Goal: Transaction & Acquisition: Book appointment/travel/reservation

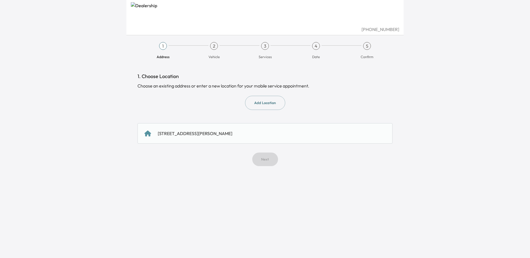
click at [269, 104] on button "Add Location" at bounding box center [265, 103] width 40 height 14
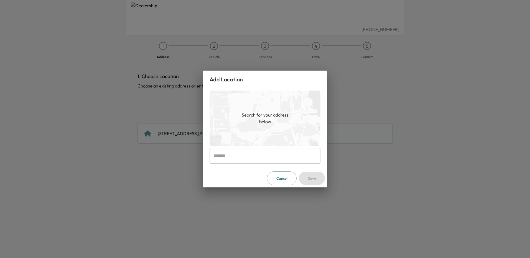
click at [251, 159] on input "text" at bounding box center [264, 156] width 111 height 16
click at [406, 139] on div "Add Location Search for your address below ​ Cancel Save" at bounding box center [265, 129] width 530 height 258
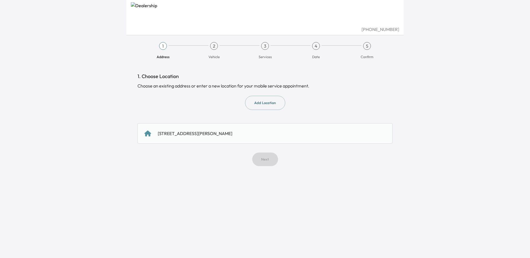
click at [265, 162] on div "Next" at bounding box center [264, 160] width 255 height 14
click at [261, 103] on button "Add Location" at bounding box center [265, 103] width 40 height 14
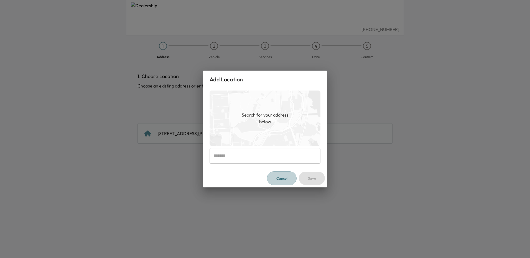
click at [284, 180] on button "Cancel" at bounding box center [282, 178] width 30 height 14
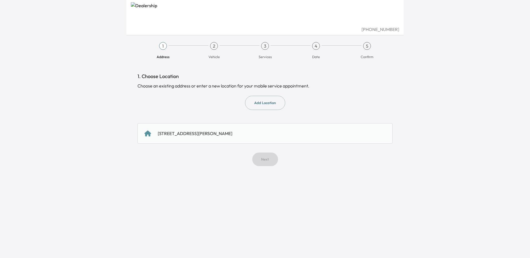
click at [263, 159] on div "Next" at bounding box center [264, 160] width 255 height 14
click at [149, 134] on icon at bounding box center [147, 133] width 7 height 6
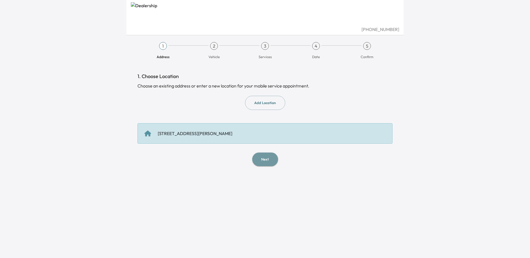
click at [267, 160] on button "Next" at bounding box center [265, 160] width 26 height 14
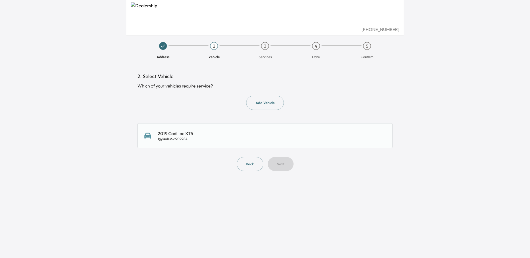
click at [203, 133] on div "2019 Cadillac XT5 1gykndrs6kz209984" at bounding box center [264, 135] width 241 height 11
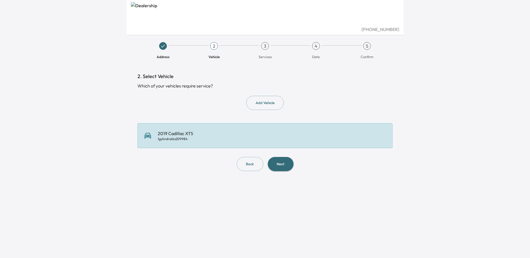
click at [245, 162] on button "Back" at bounding box center [250, 164] width 27 height 14
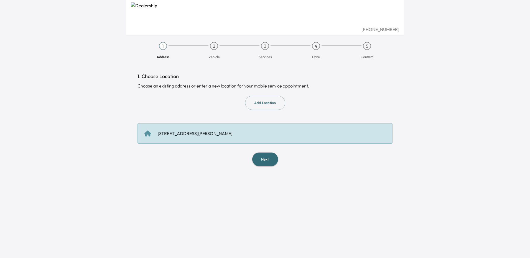
click at [153, 133] on div "[STREET_ADDRESS][PERSON_NAME]" at bounding box center [264, 133] width 241 height 7
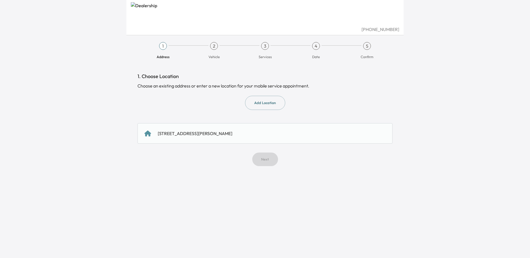
click at [175, 132] on div "[STREET_ADDRESS][PERSON_NAME]" at bounding box center [195, 133] width 75 height 7
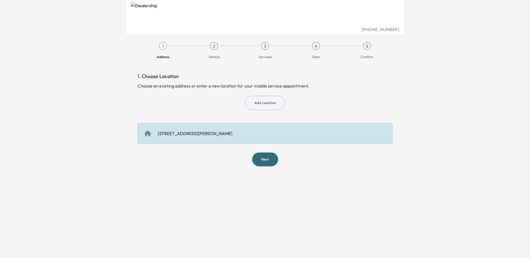
click at [264, 156] on button "Next" at bounding box center [265, 160] width 26 height 14
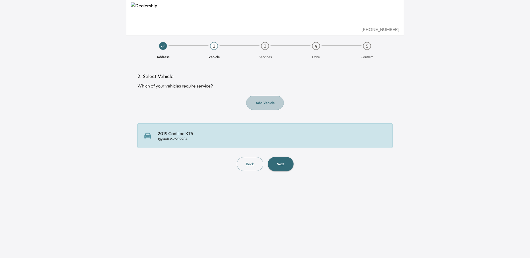
click at [266, 100] on button "Add Vehicle" at bounding box center [265, 103] width 38 height 14
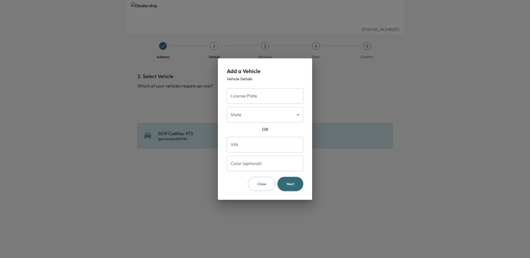
click at [255, 145] on input "VIN" at bounding box center [265, 145] width 76 height 16
type input "**********"
click at [286, 183] on button "Next" at bounding box center [290, 184] width 26 height 14
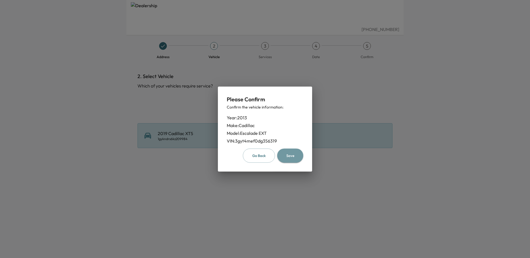
click at [290, 155] on button "Save" at bounding box center [290, 156] width 26 height 14
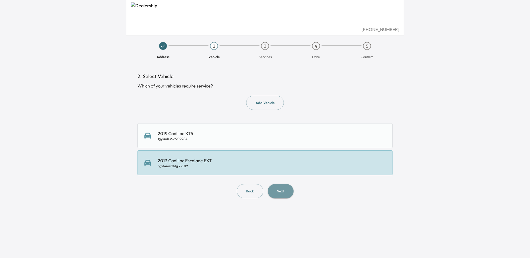
click at [280, 190] on button "Next" at bounding box center [281, 191] width 26 height 14
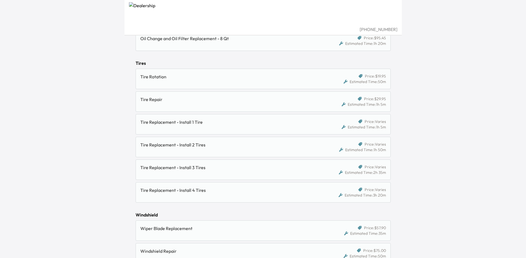
scroll to position [526, 0]
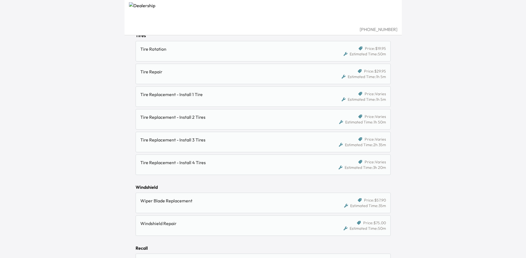
click at [210, 73] on div "Tire Repair" at bounding box center [230, 71] width 180 height 7
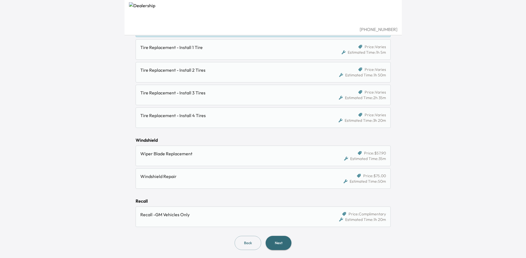
scroll to position [574, 0]
click at [278, 241] on button "Next" at bounding box center [278, 242] width 26 height 14
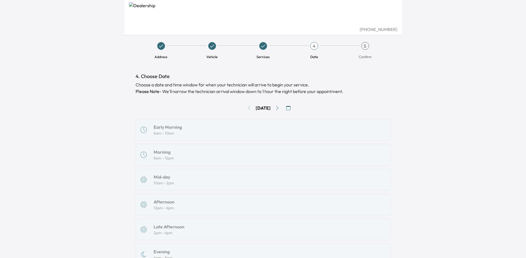
click at [244, 108] on div "[DATE]" at bounding box center [262, 108] width 255 height 9
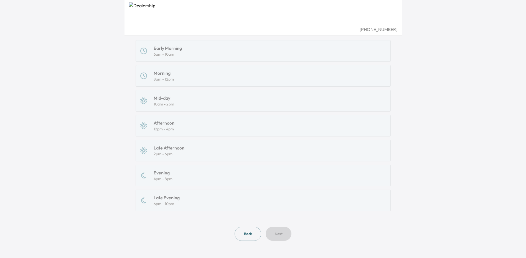
scroll to position [80, 0]
click at [245, 232] on button "Back" at bounding box center [247, 233] width 27 height 14
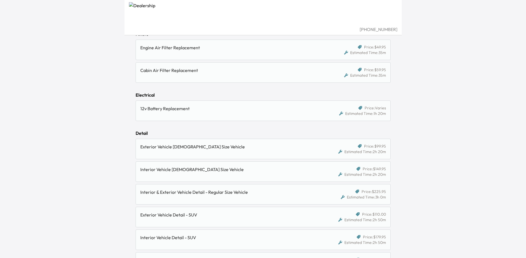
scroll to position [574, 0]
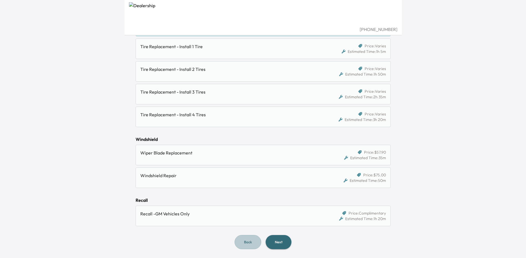
click at [246, 243] on button "Back" at bounding box center [247, 242] width 27 height 14
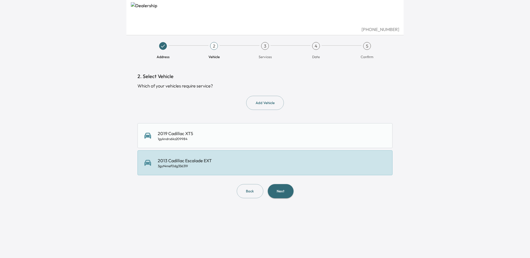
click at [249, 190] on button "Back" at bounding box center [250, 191] width 27 height 14
